Goal: Share content

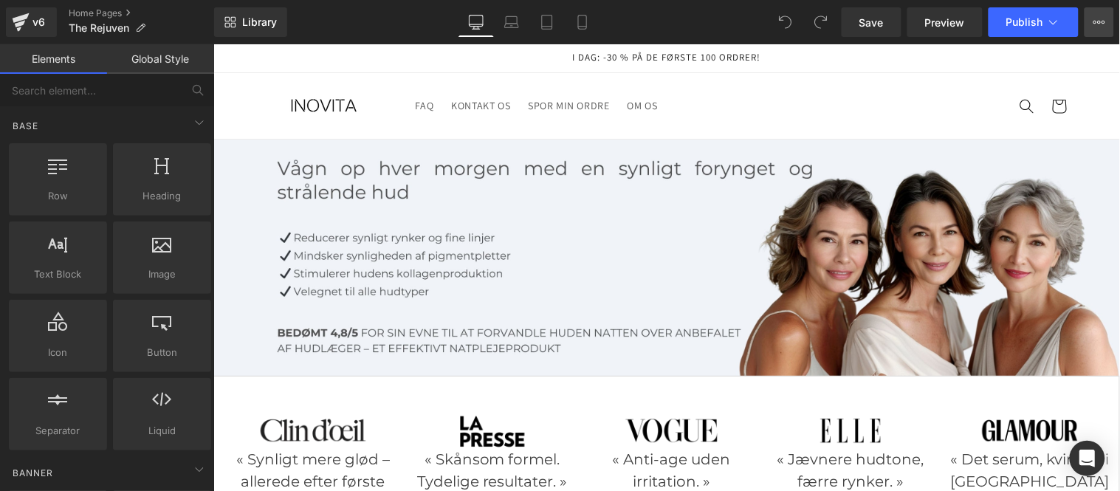
click at [1103, 20] on icon at bounding box center [1100, 22] width 12 height 12
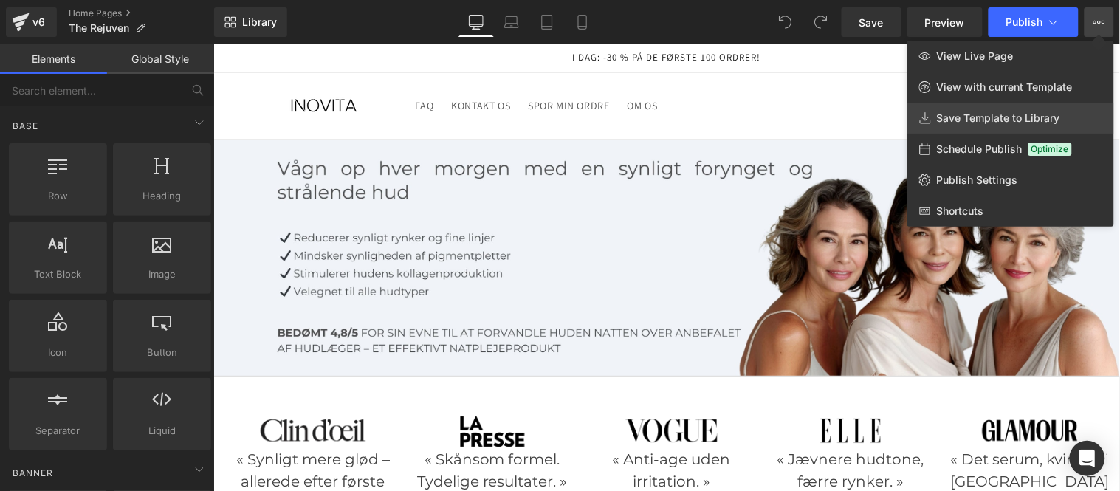
click at [995, 124] on span "Save Template to Library" at bounding box center [998, 118] width 123 height 13
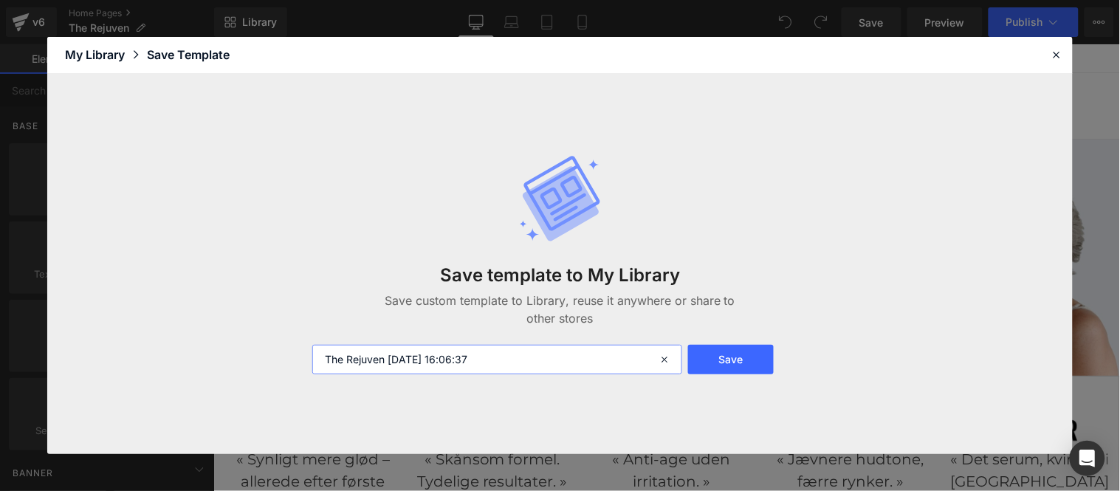
drag, startPoint x: 503, startPoint y: 363, endPoint x: 388, endPoint y: 346, distance: 115.7
click at [388, 346] on input "The Rejuven [DATE] 16:06:37" at bounding box center [497, 360] width 370 height 30
type input "The Rejuven danish"
click at [726, 359] on button "Save" at bounding box center [731, 360] width 86 height 30
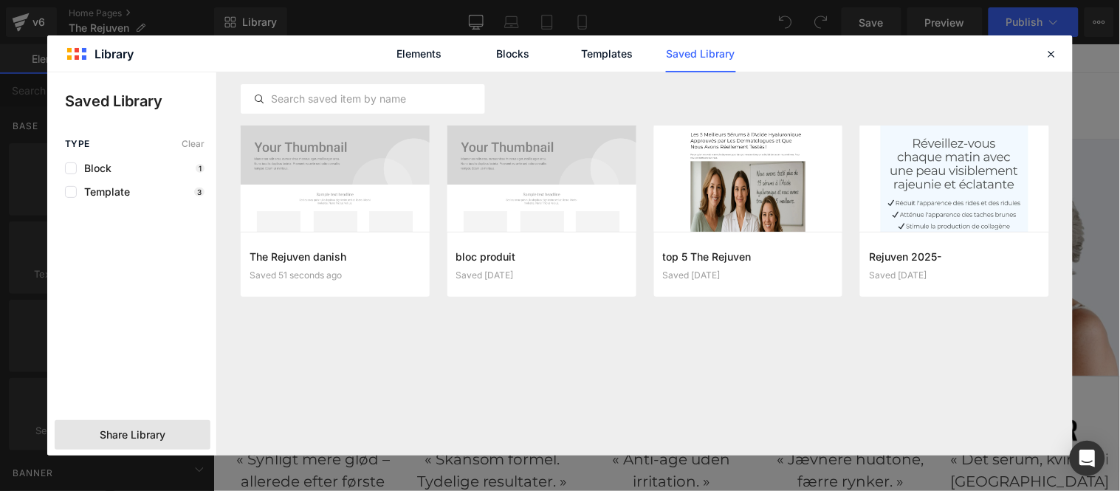
click at [89, 438] on div "Share Library" at bounding box center [133, 435] width 156 height 30
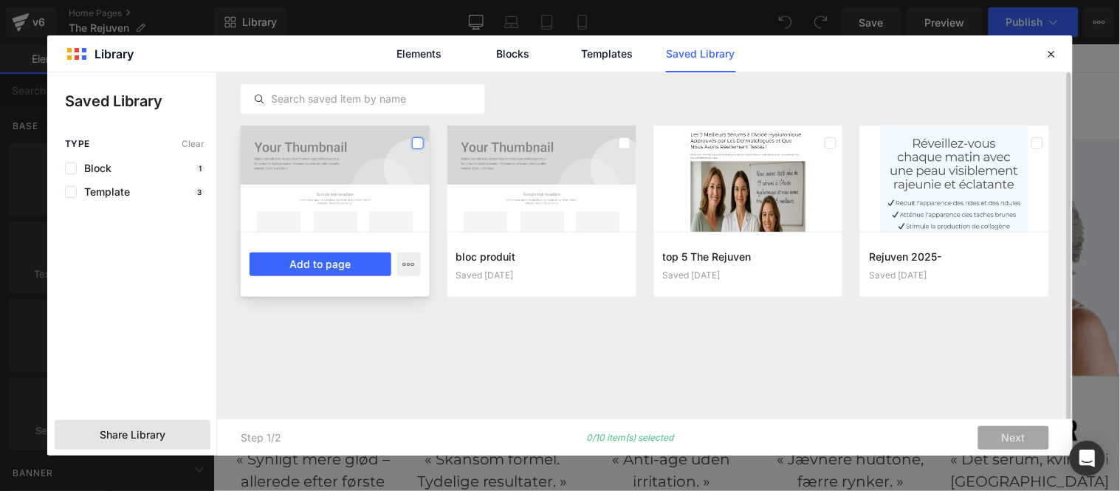
click at [417, 139] on label at bounding box center [418, 143] width 12 height 12
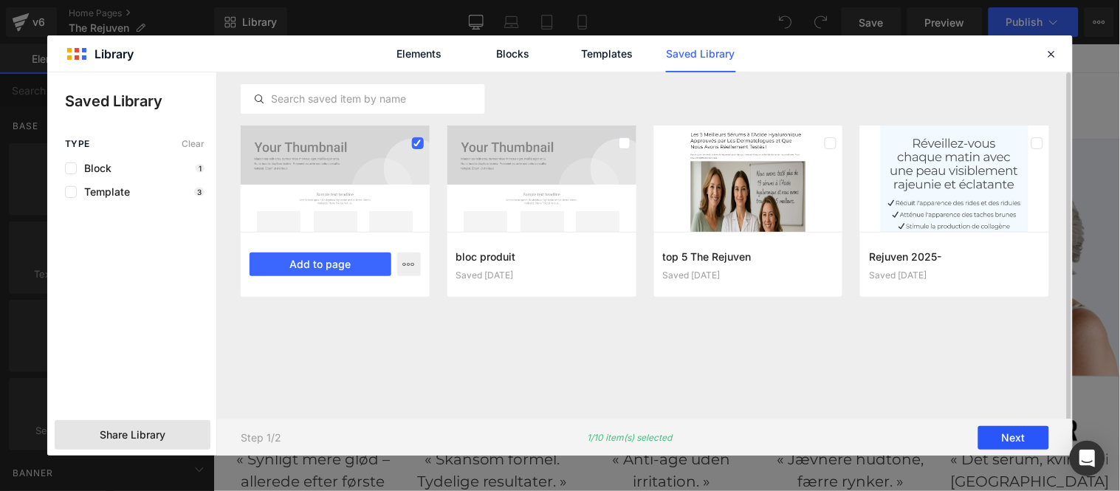
click at [1013, 434] on button "Next" at bounding box center [1014, 438] width 71 height 24
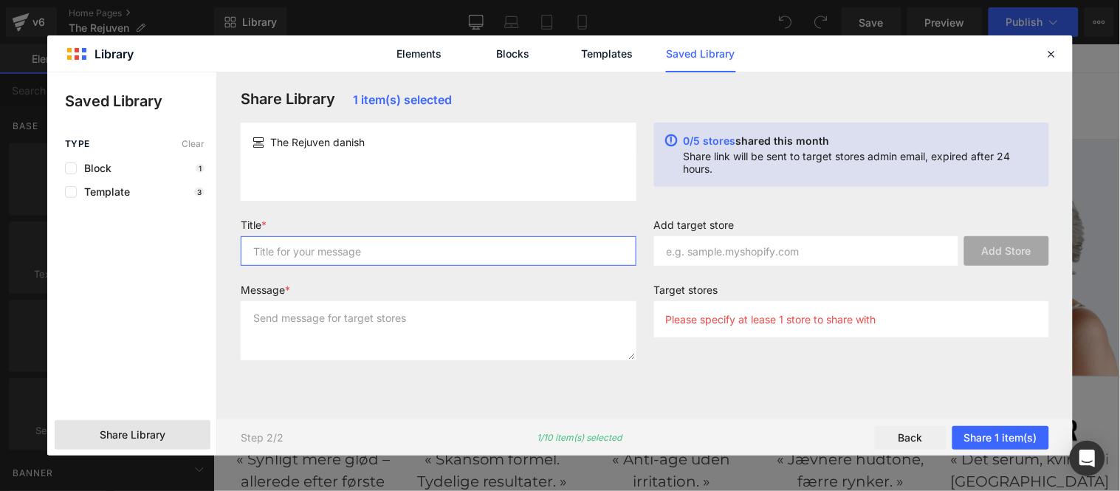
click at [393, 259] on input "text" at bounding box center [439, 251] width 396 height 30
type input "reju"
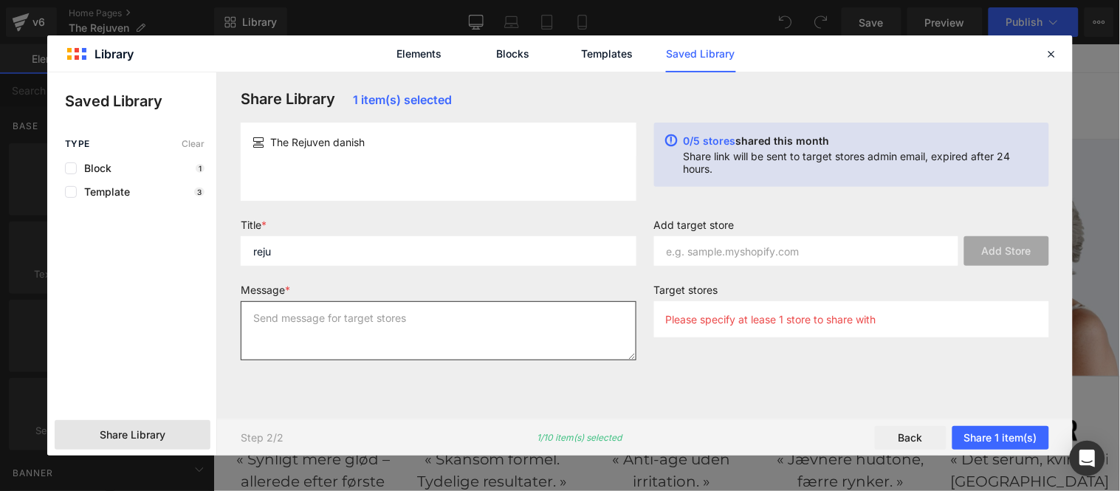
click at [424, 329] on textarea at bounding box center [439, 330] width 396 height 59
type textarea "reju"
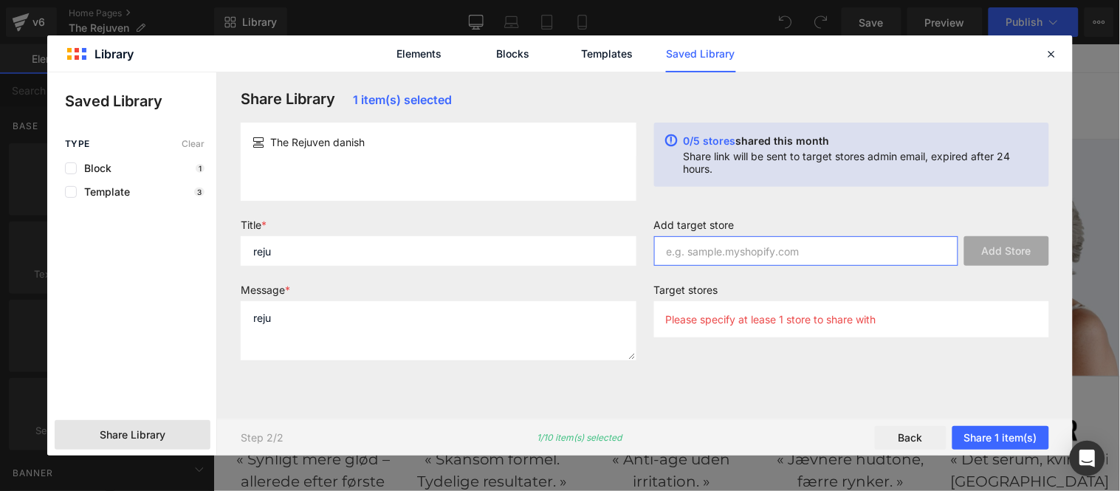
click at [801, 252] on input "text" at bounding box center [806, 251] width 305 height 30
paste input "[URL][DOMAIN_NAME]"
drag, startPoint x: 827, startPoint y: 249, endPoint x: 595, endPoint y: 231, distance: 232.6
click at [595, 231] on form "Title * reju Message * reju Add target store [URL][DOMAIN_NAME] Add Store Targe…" at bounding box center [645, 296] width 826 height 154
type input "g0n5yw-1w"
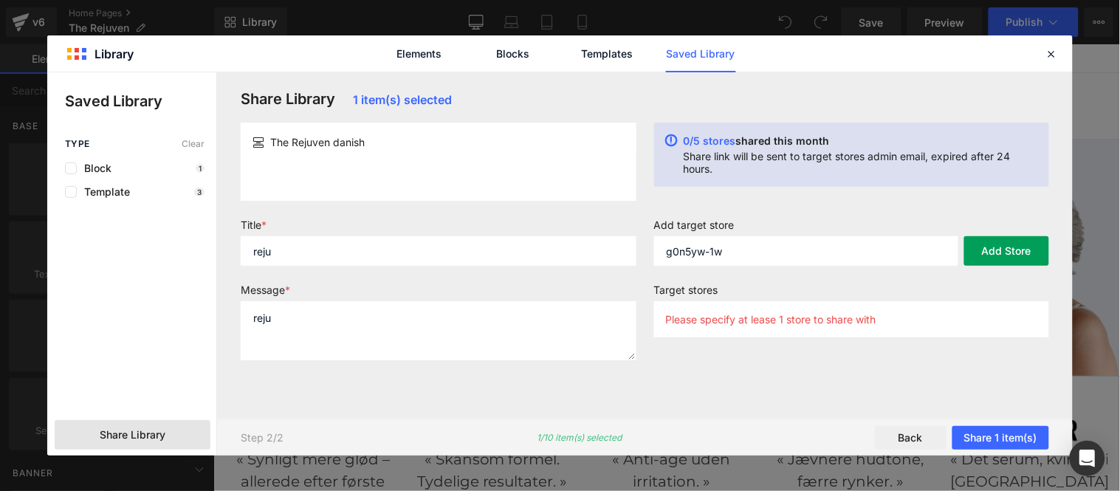
click at [1009, 251] on button "Add Store" at bounding box center [1006, 251] width 85 height 30
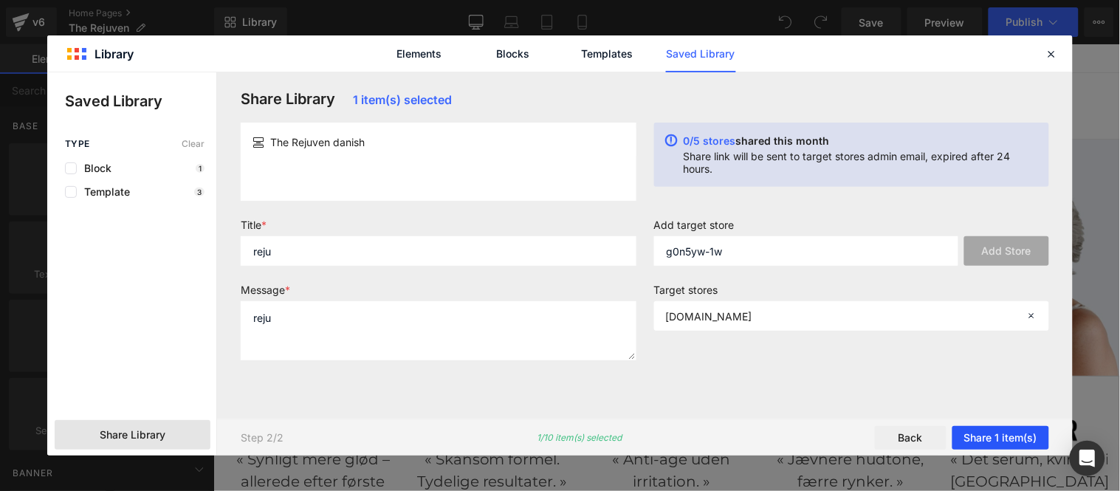
click at [1009, 433] on button "Share 1 item(s)" at bounding box center [1001, 438] width 97 height 24
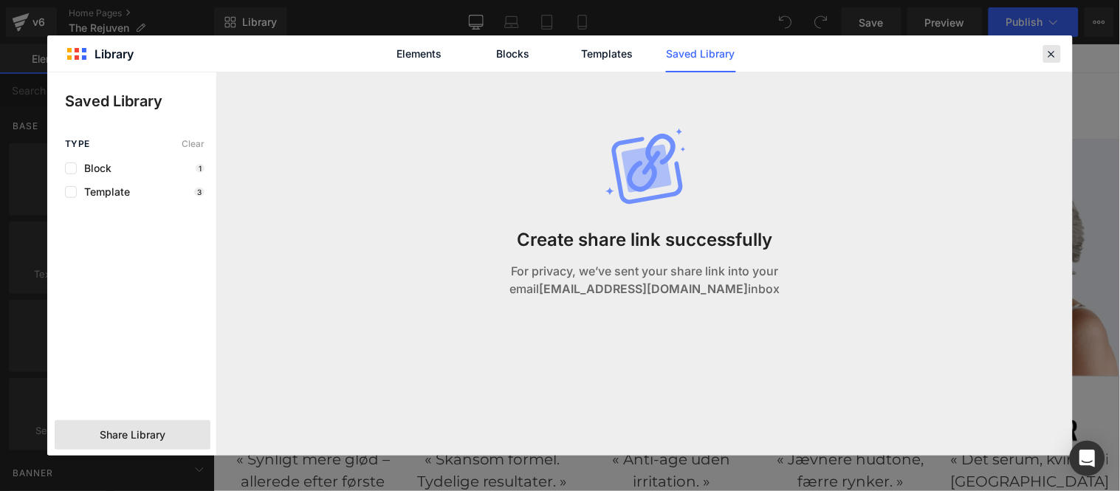
click at [1055, 61] on div at bounding box center [1053, 54] width 18 height 18
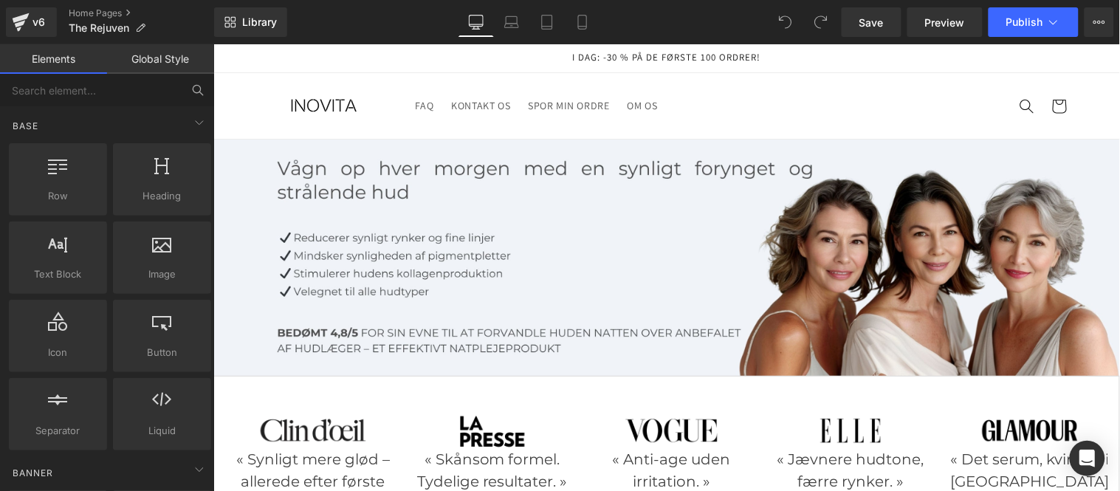
drag, startPoint x: 30, startPoint y: 20, endPoint x: 102, endPoint y: 84, distance: 96.2
click at [30, 20] on div "v6" at bounding box center [39, 22] width 18 height 19
